Goal: Information Seeking & Learning: Check status

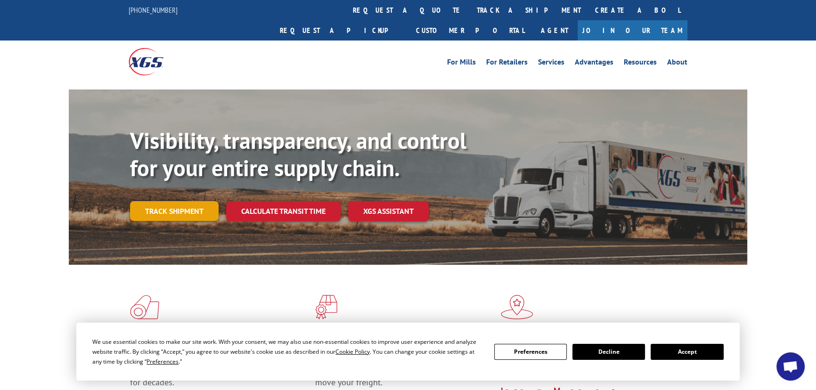
click at [183, 201] on link "Track shipment" at bounding box center [174, 211] width 89 height 20
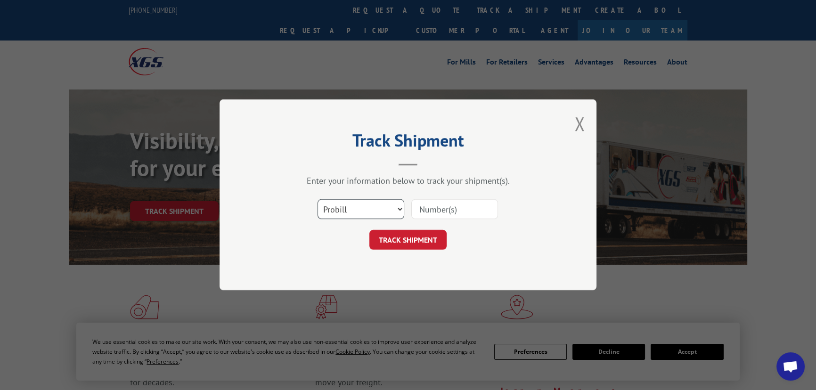
drag, startPoint x: 393, startPoint y: 201, endPoint x: 378, endPoint y: 208, distance: 17.3
click at [393, 201] on select "Select category... Probill BOL PO" at bounding box center [361, 210] width 87 height 20
select select "bol"
click at [318, 200] on select "Select category... Probill BOL PO" at bounding box center [361, 210] width 87 height 20
click at [436, 215] on input at bounding box center [454, 210] width 87 height 20
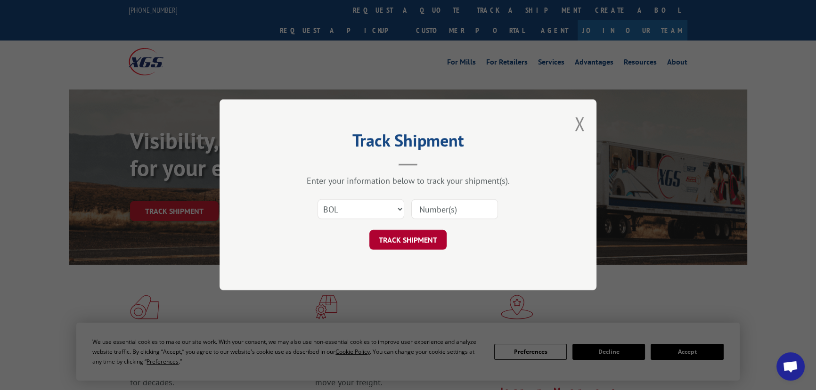
paste input "2841221"
type input "2841221"
click at [415, 243] on button "TRACK SHIPMENT" at bounding box center [407, 240] width 77 height 20
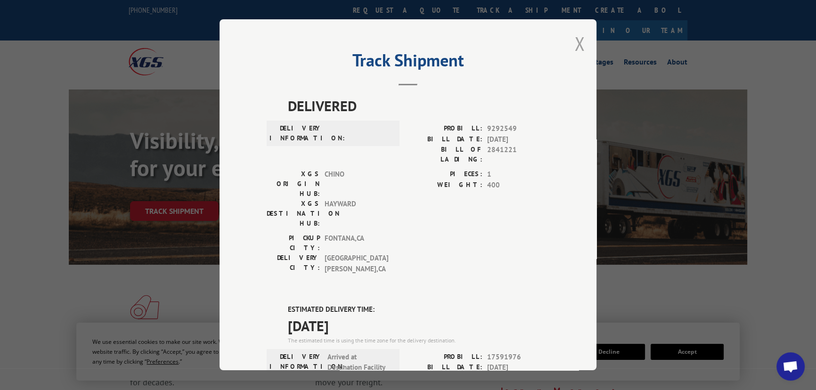
click at [575, 49] on button "Close modal" at bounding box center [579, 43] width 10 height 25
